Goal: Transaction & Acquisition: Obtain resource

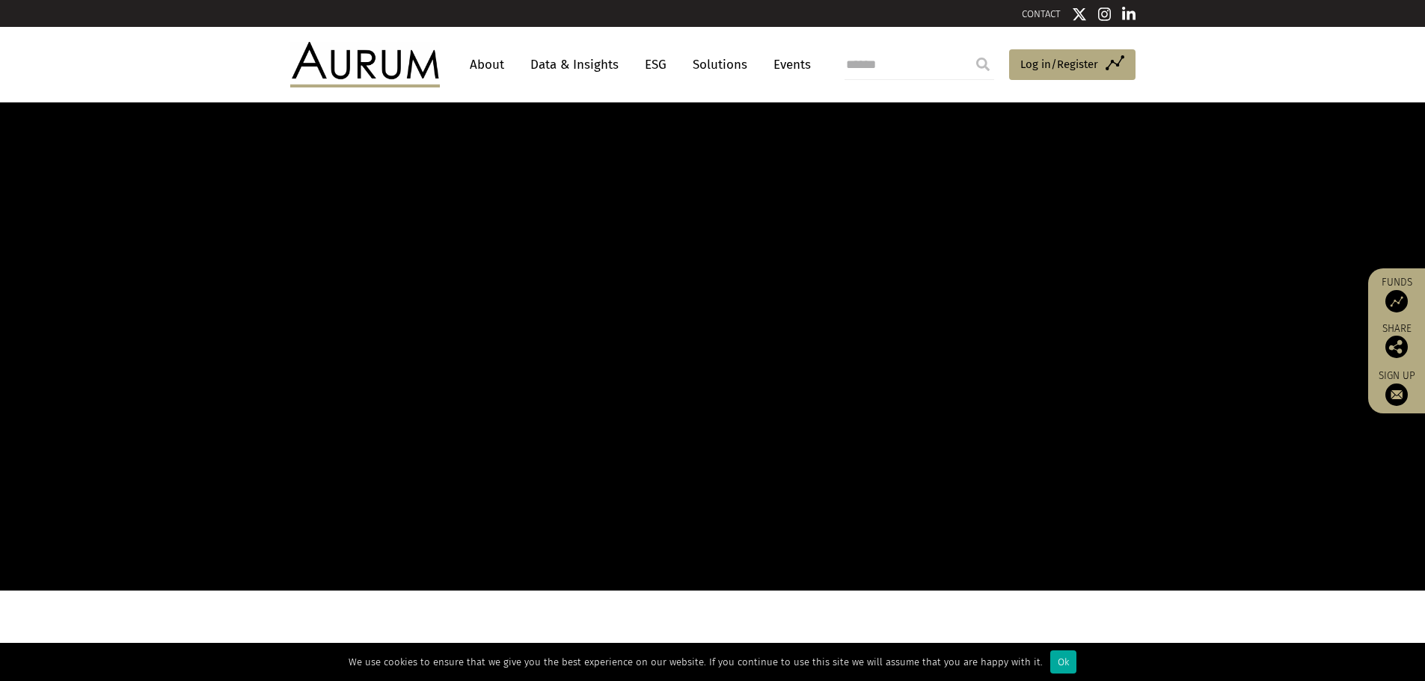
click at [576, 68] on link "Data & Insights" at bounding box center [574, 65] width 103 height 28
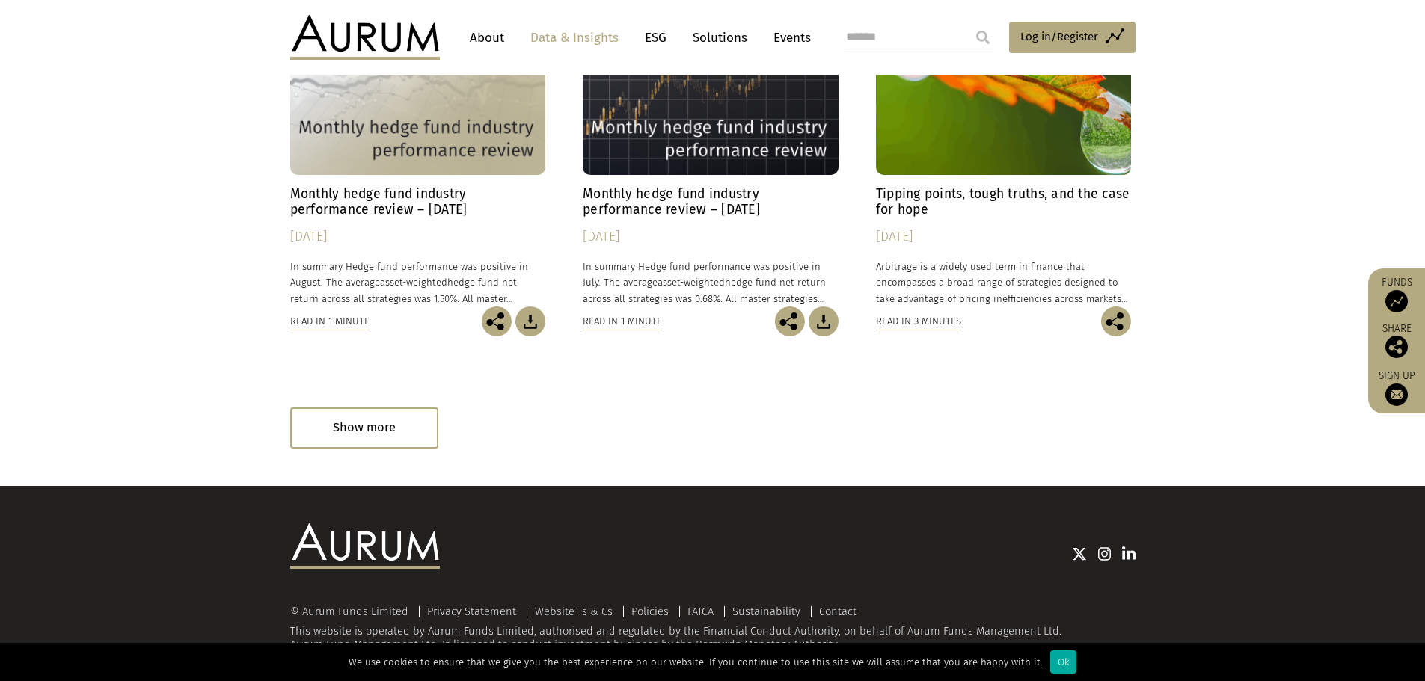
scroll to position [899, 0]
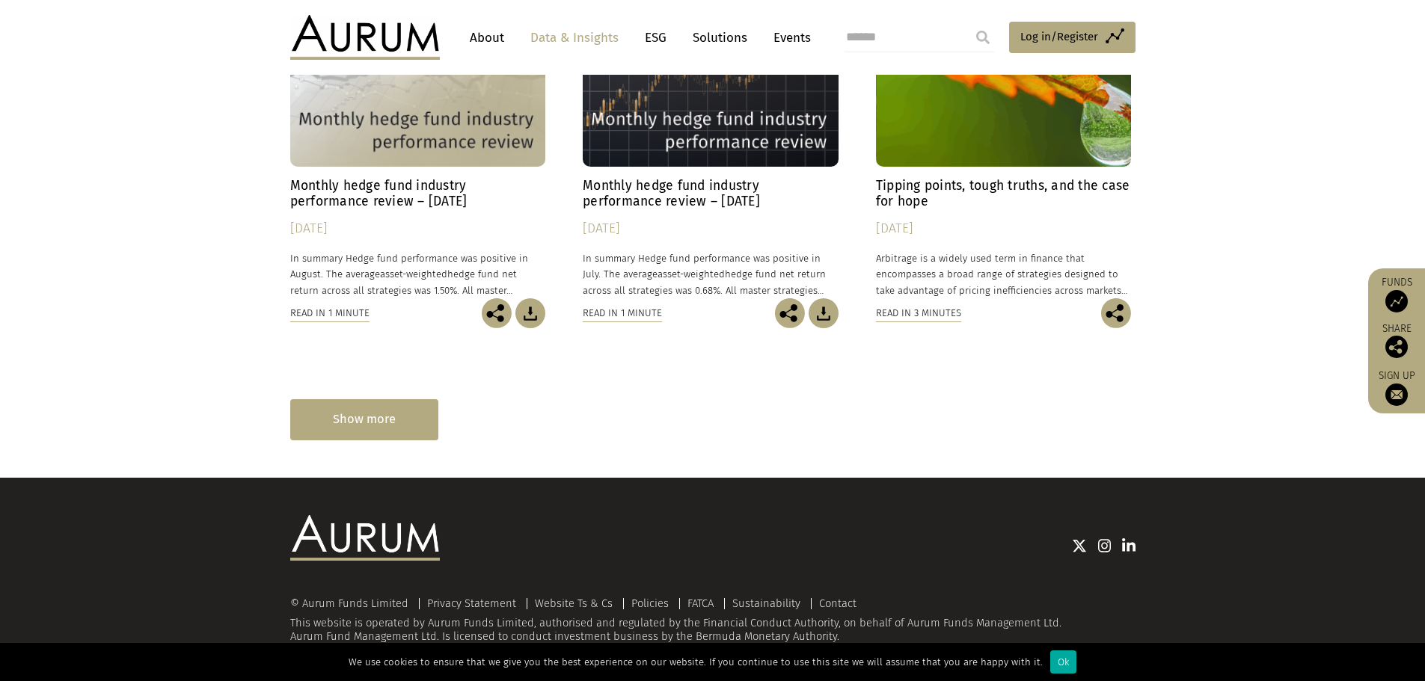
click at [309, 424] on div "Show more" at bounding box center [364, 419] width 148 height 41
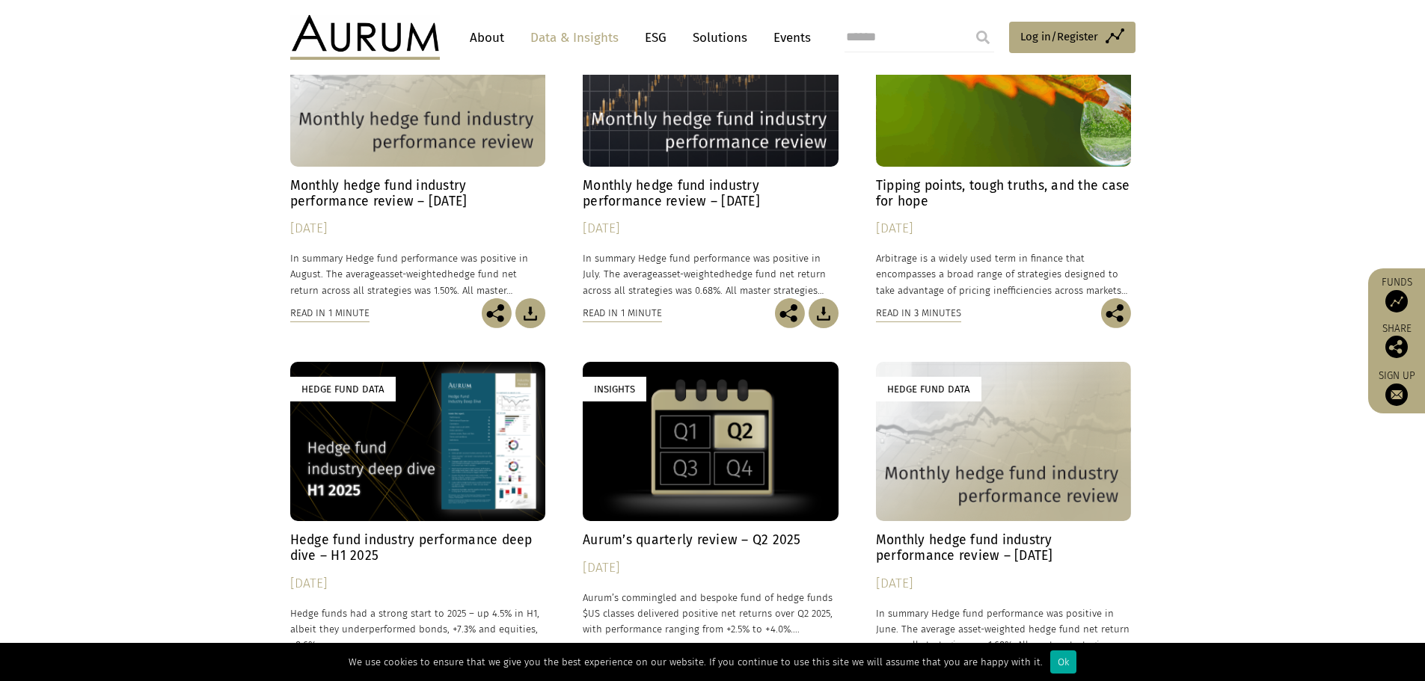
scroll to position [974, 0]
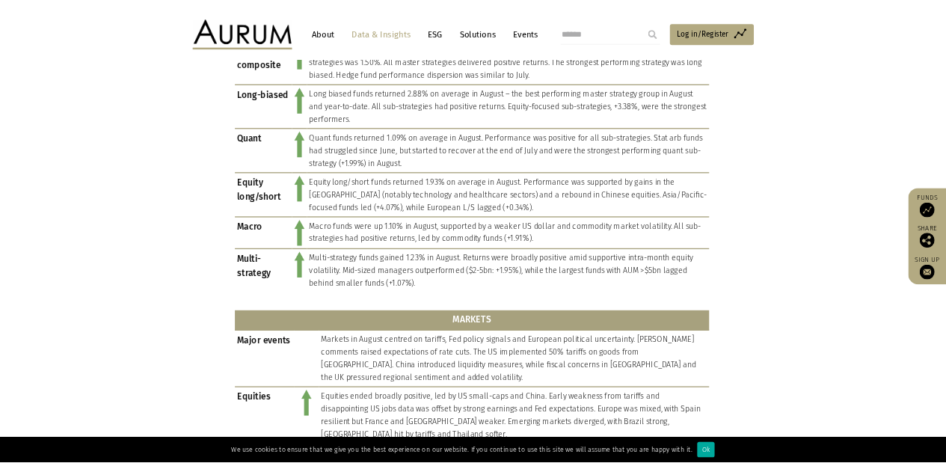
scroll to position [150, 0]
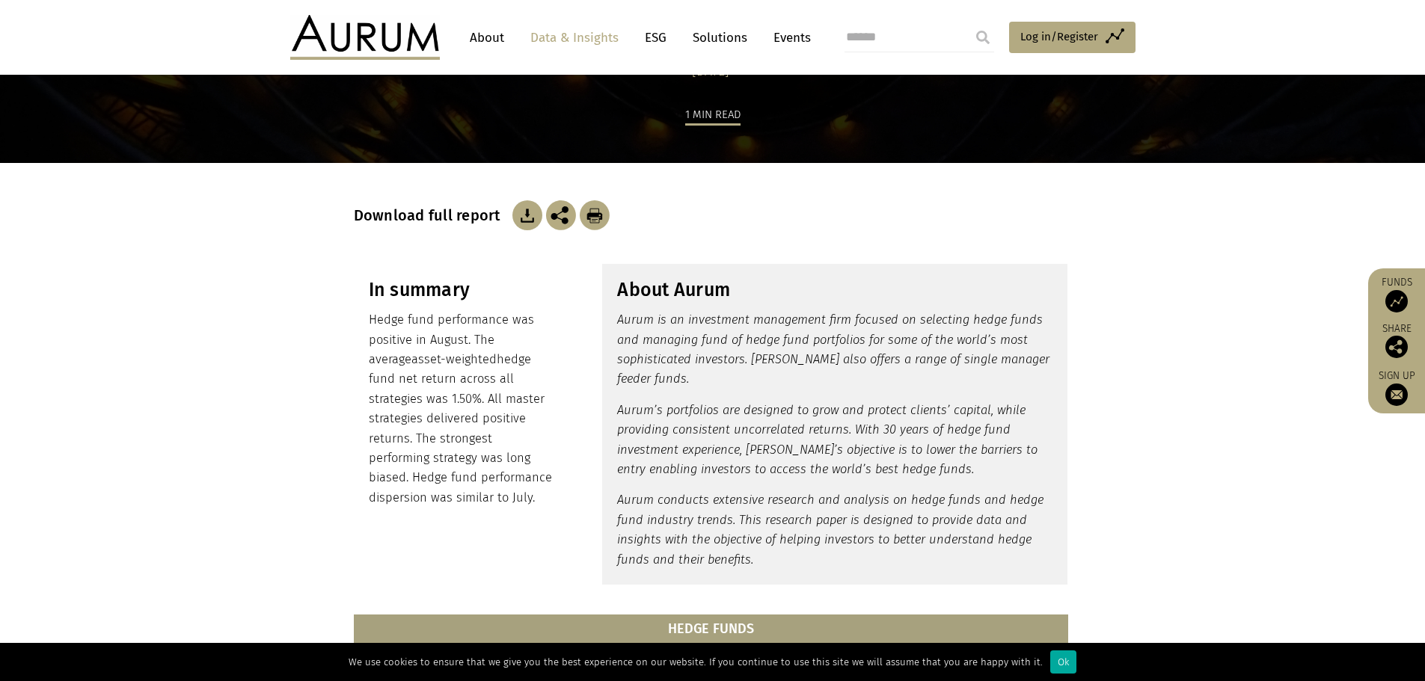
click at [516, 214] on img at bounding box center [527, 215] width 30 height 30
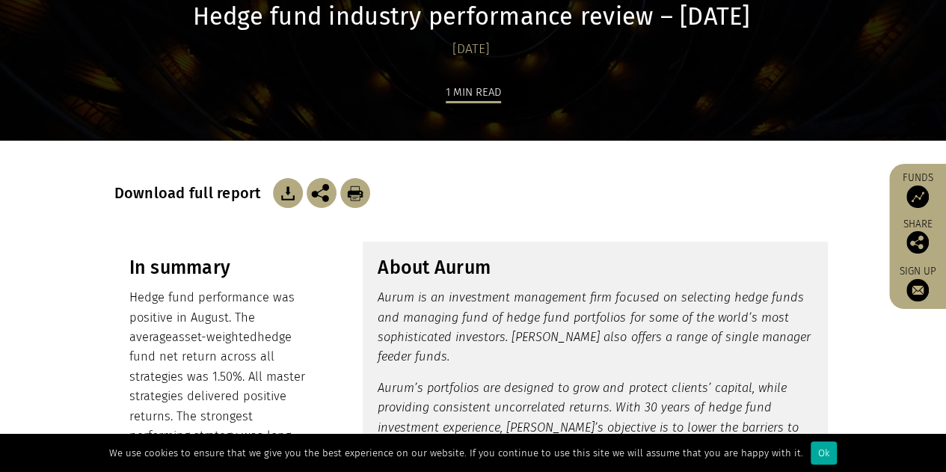
scroll to position [0, 0]
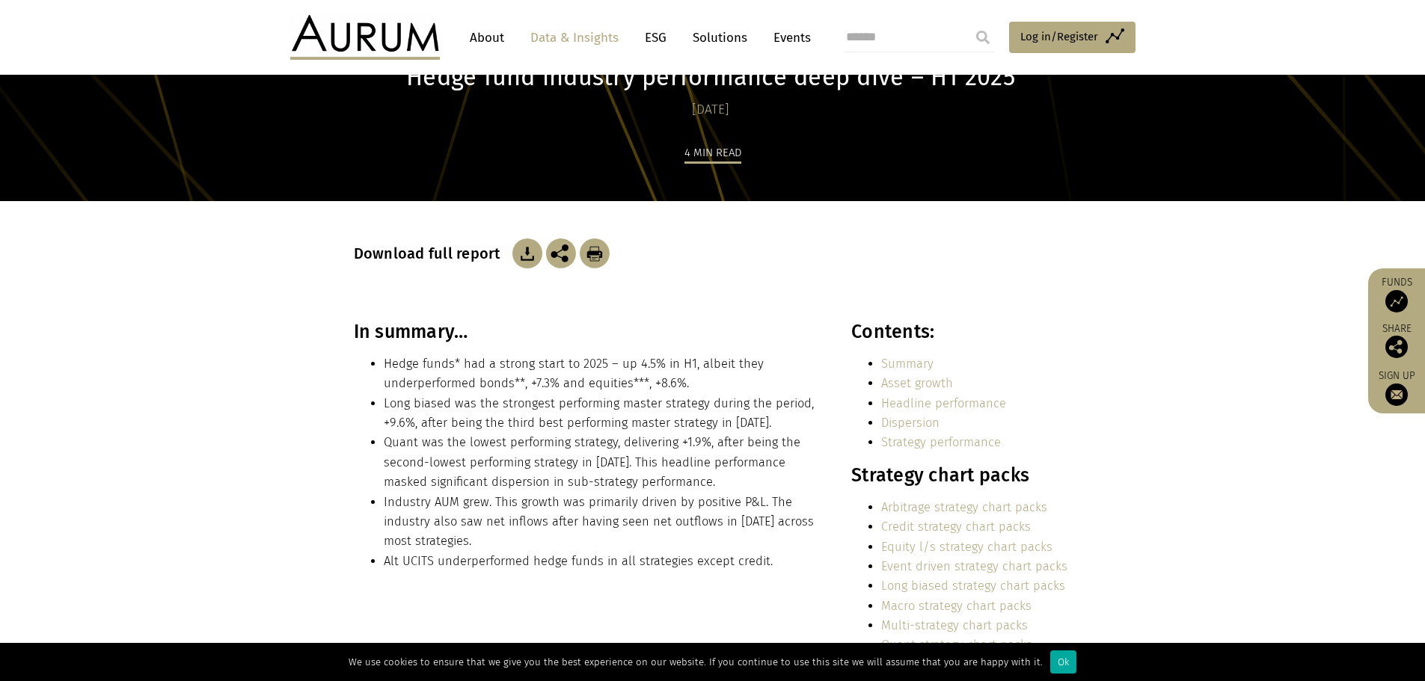
scroll to position [224, 0]
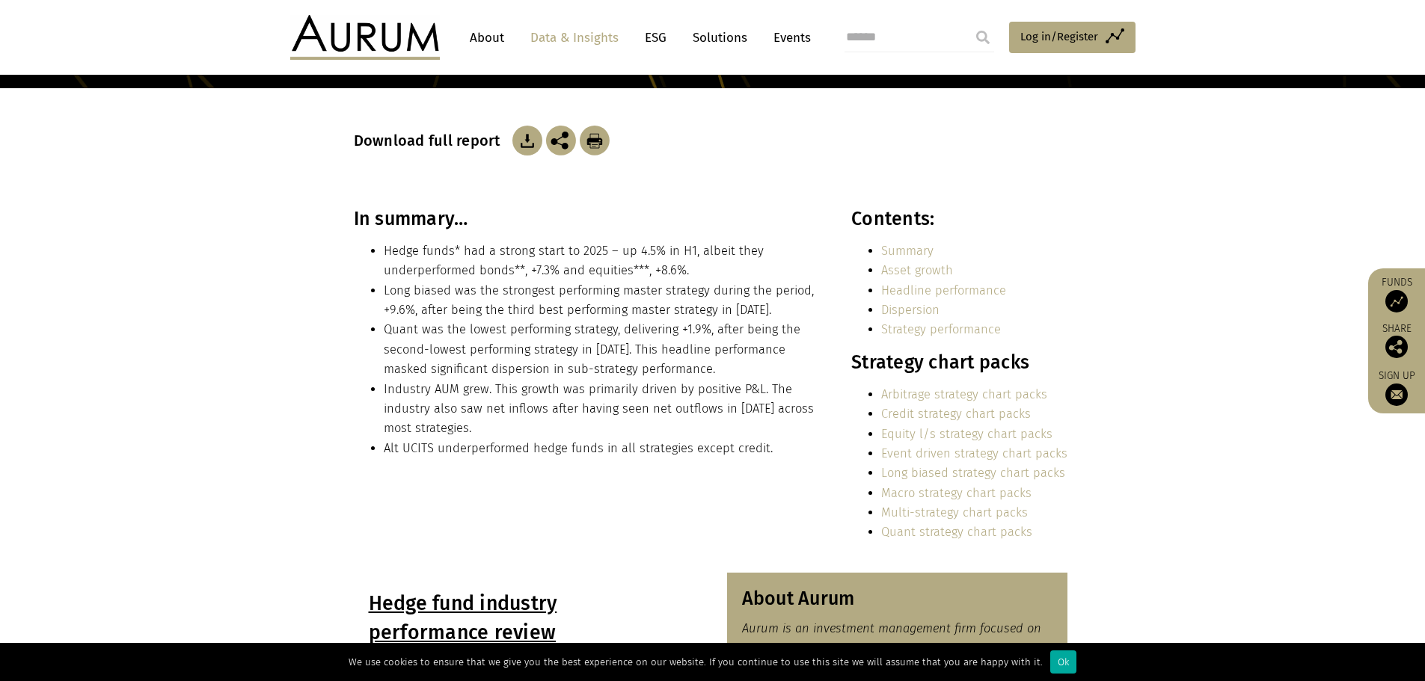
click at [520, 144] on img at bounding box center [527, 141] width 30 height 30
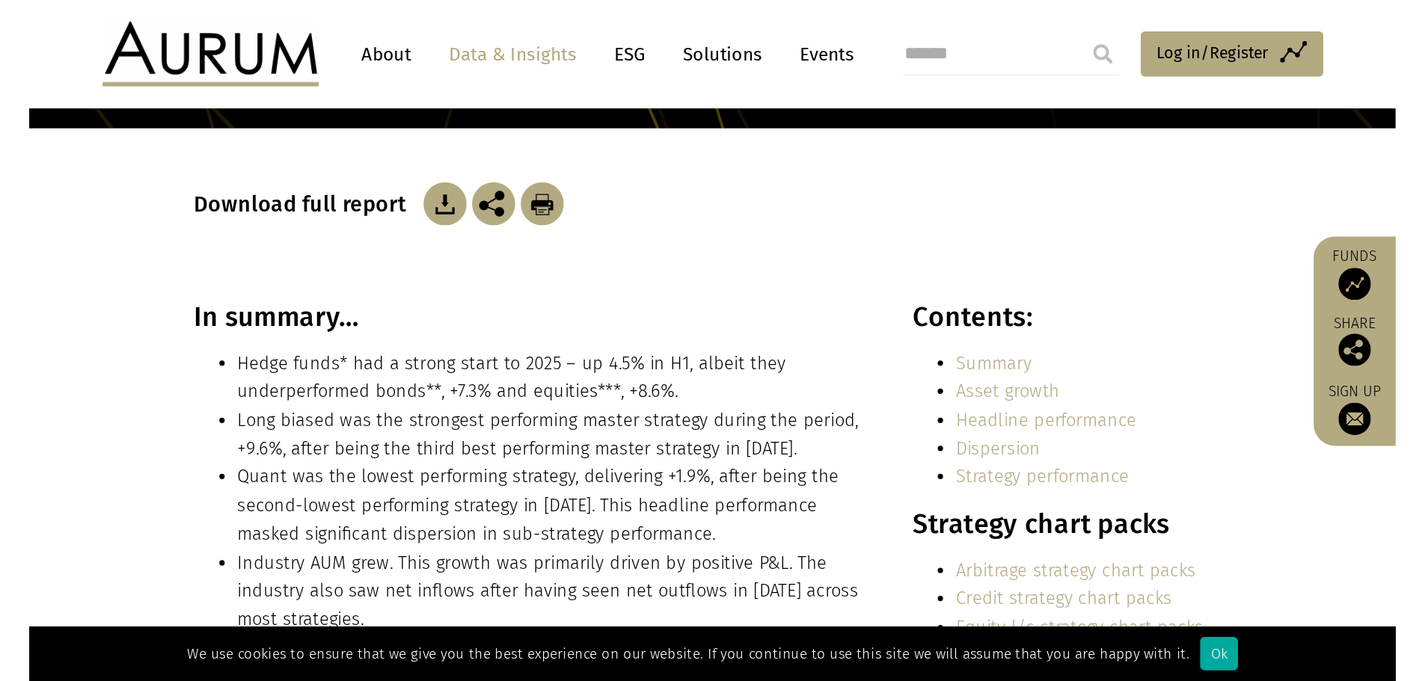
scroll to position [0, 0]
